Goal: Check status

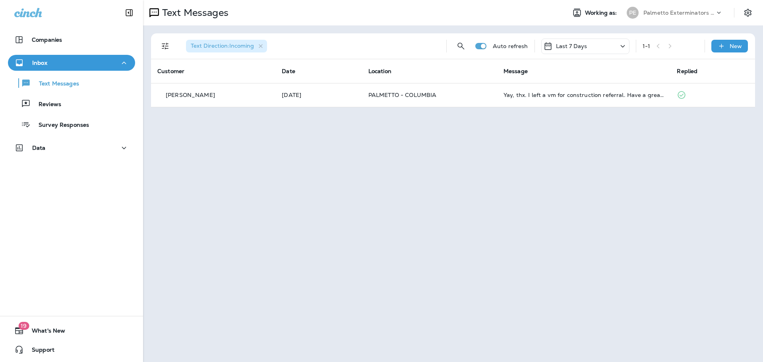
click at [574, 48] on p "Last 7 Days" at bounding box center [571, 46] width 31 height 6
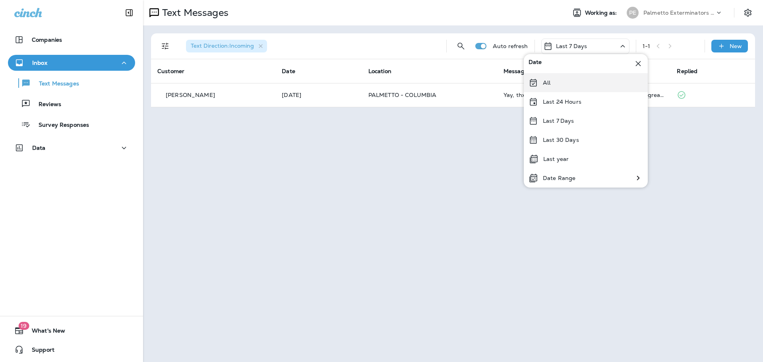
click at [541, 83] on div "All" at bounding box center [586, 82] width 124 height 19
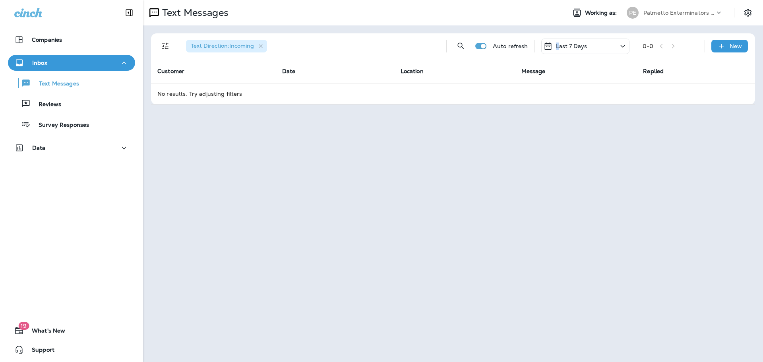
click at [558, 48] on p "Last 7 Days" at bounding box center [571, 46] width 31 height 6
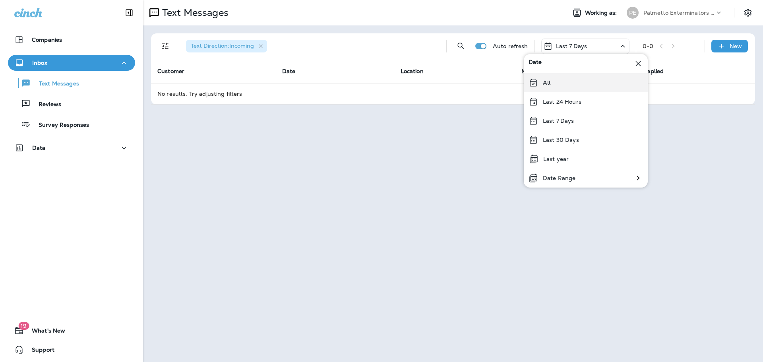
click at [553, 85] on div "All" at bounding box center [586, 82] width 124 height 19
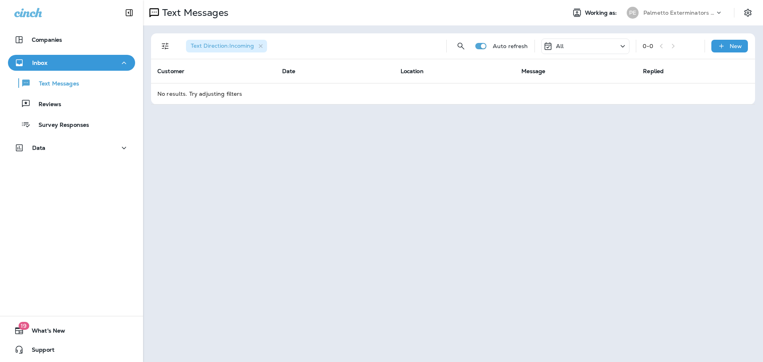
drag, startPoint x: 576, startPoint y: 48, endPoint x: 571, endPoint y: 49, distance: 4.9
click at [574, 48] on div "All" at bounding box center [585, 46] width 88 height 15
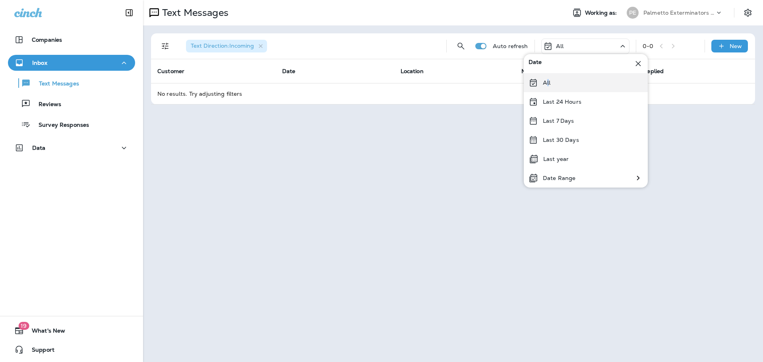
click at [546, 81] on p "All" at bounding box center [547, 82] width 8 height 6
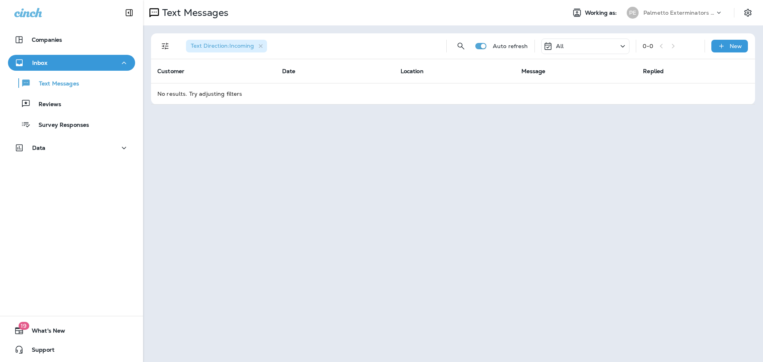
click at [570, 42] on div "All" at bounding box center [585, 46] width 88 height 15
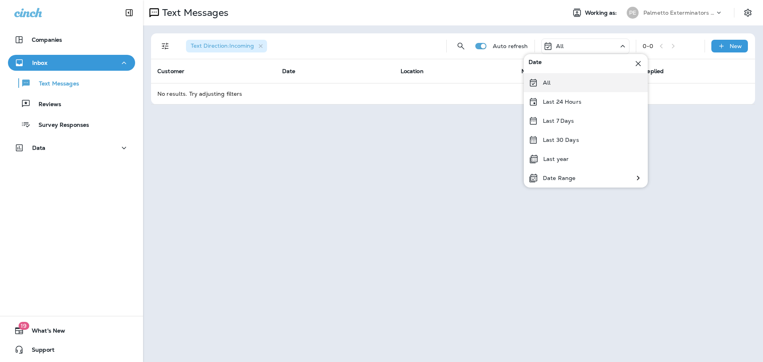
click at [533, 82] on icon at bounding box center [533, 83] width 10 height 10
